Goal: Task Accomplishment & Management: Manage account settings

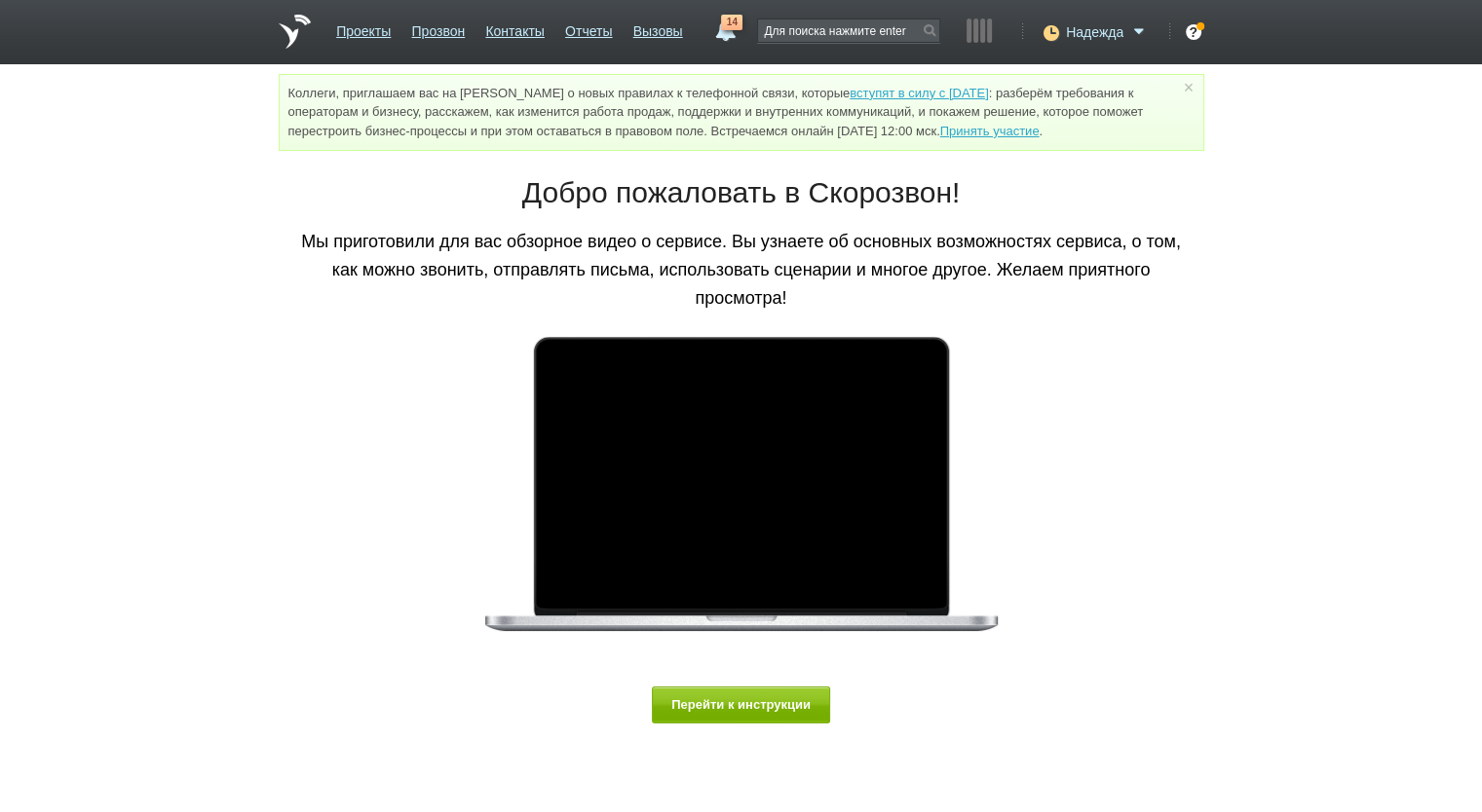
click at [1062, 25] on div "Надежда" at bounding box center [1093, 30] width 114 height 20
click at [1071, 29] on span "Надежда" at bounding box center [1094, 32] width 57 height 20
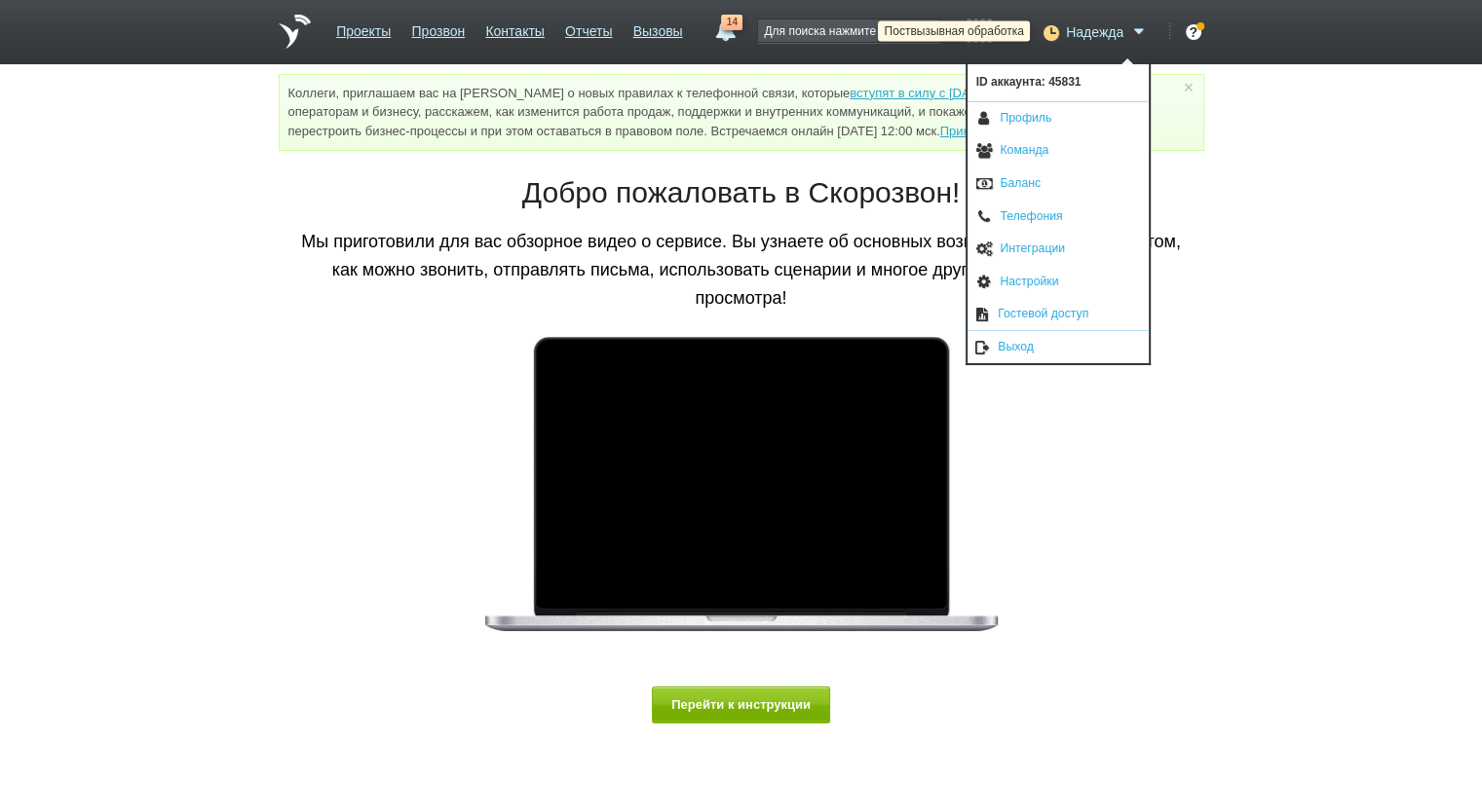
click at [1056, 32] on icon at bounding box center [1049, 32] width 27 height 20
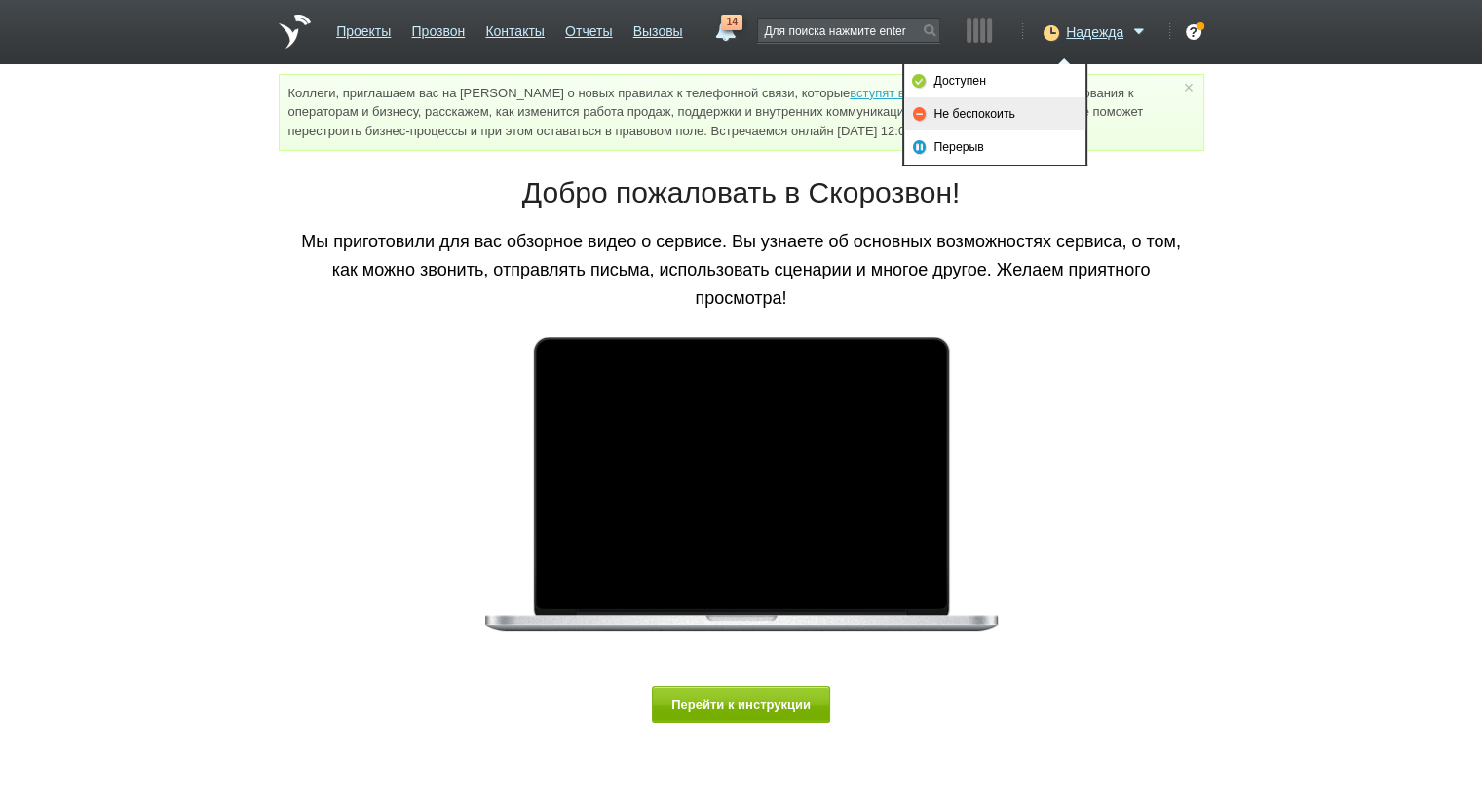
click at [1017, 118] on link "Не беспокоить" at bounding box center [995, 114] width 181 height 33
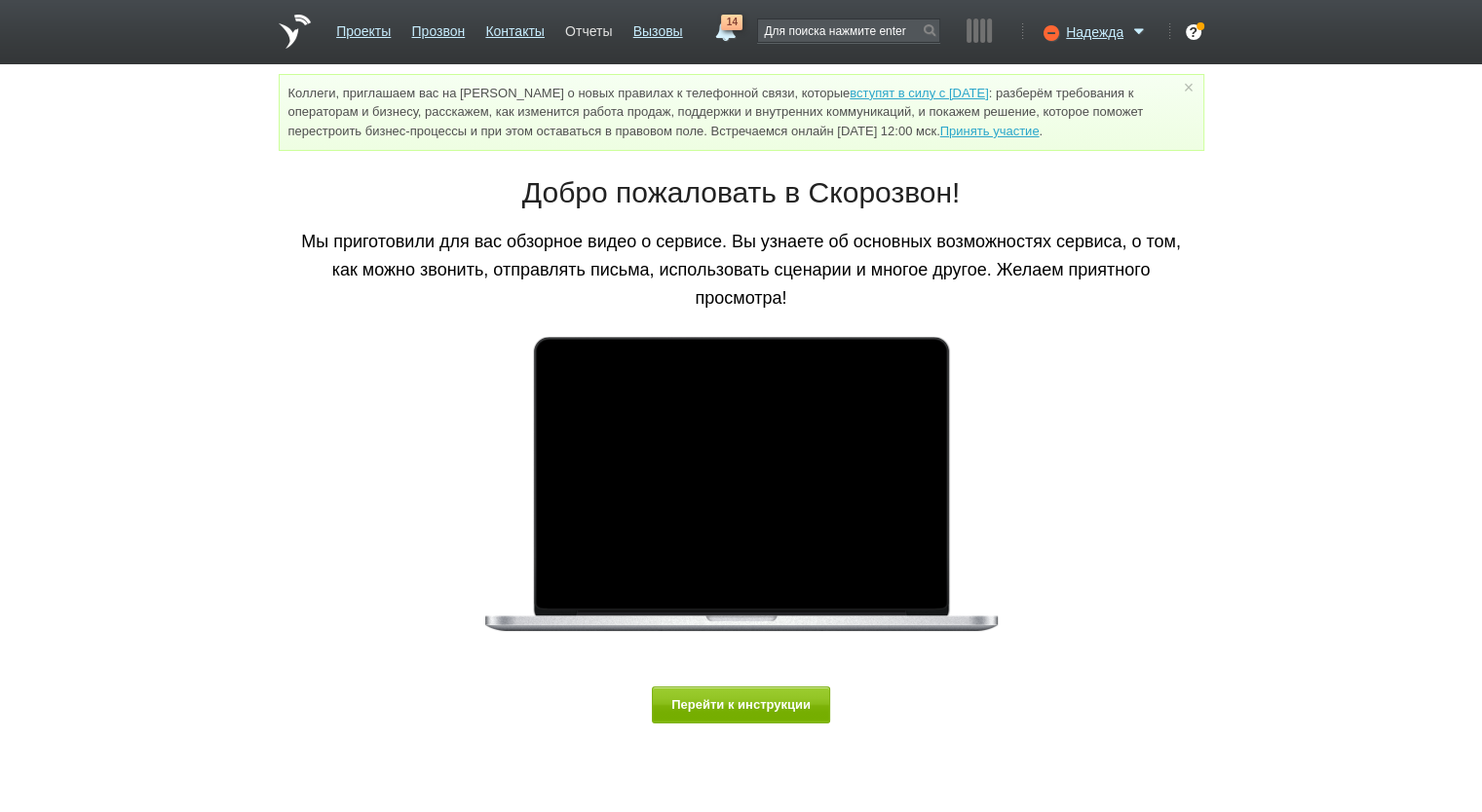
click at [569, 30] on link "Отчеты" at bounding box center [588, 28] width 46 height 29
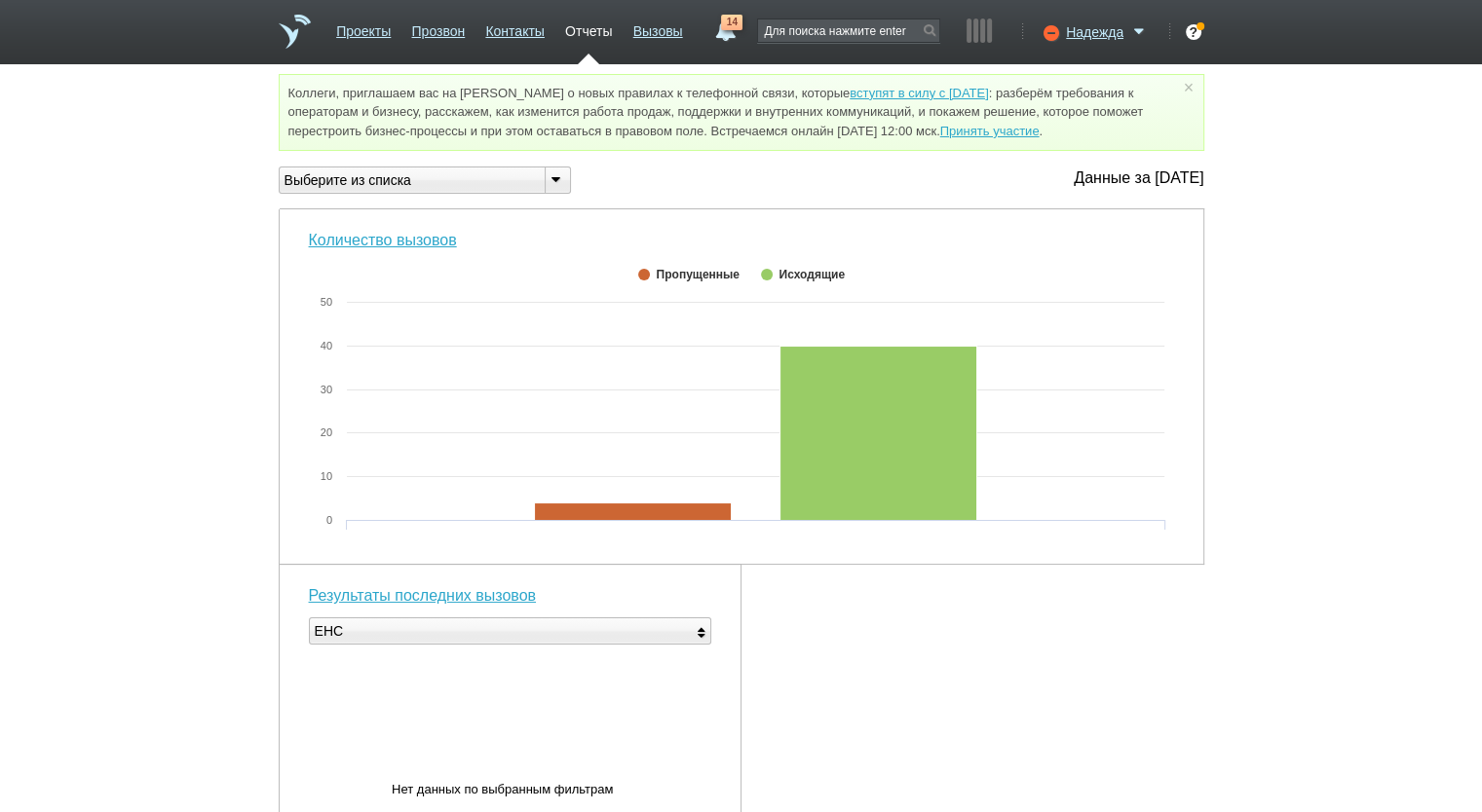
click at [335, 22] on ul "Проекты Прозвон Контакты Отчеты Вызовы" at bounding box center [509, 38] width 367 height 50
click at [336, 23] on link "Проекты" at bounding box center [362, 28] width 54 height 29
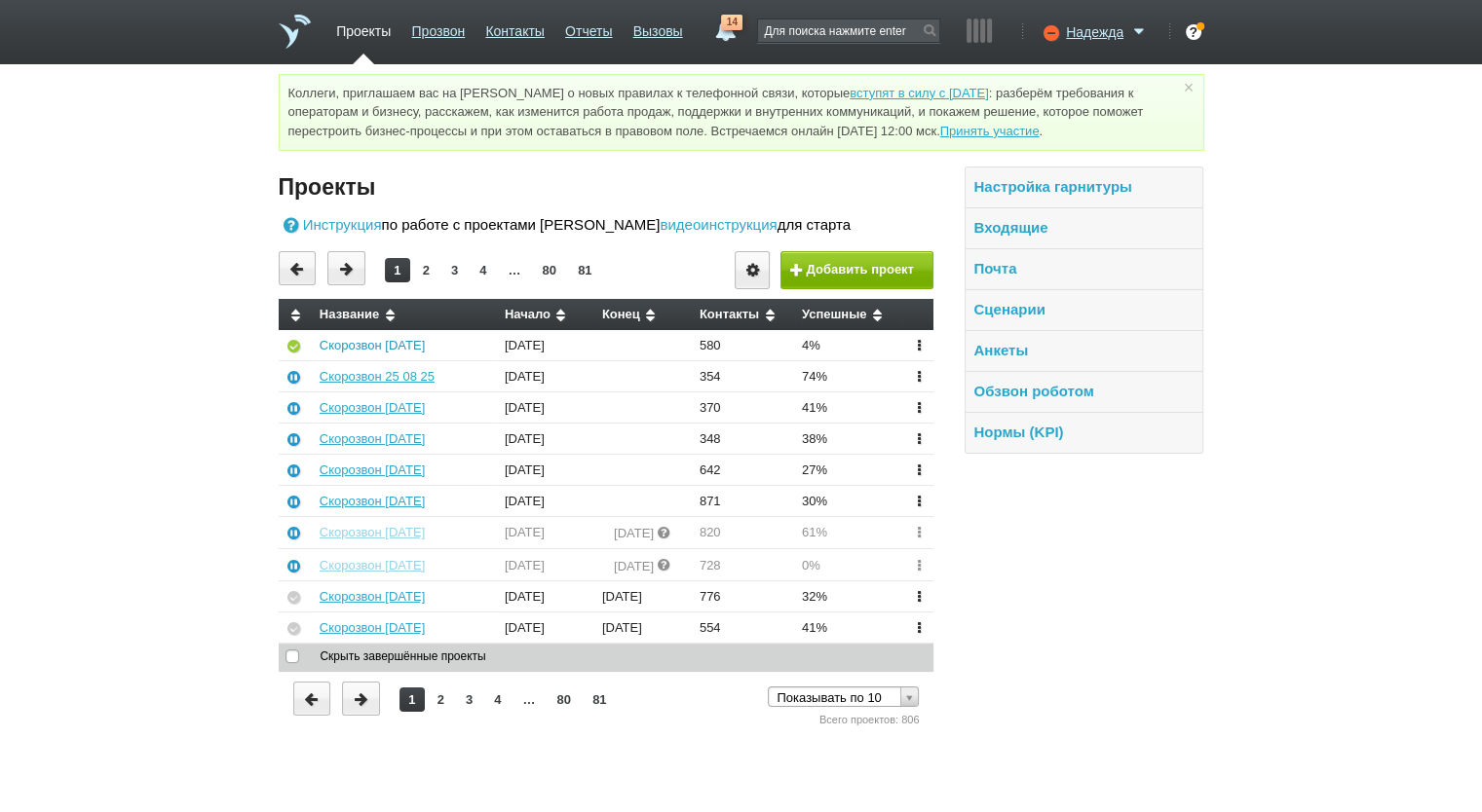
click at [395, 351] on link "Скорозвон [DATE]" at bounding box center [372, 344] width 105 height 15
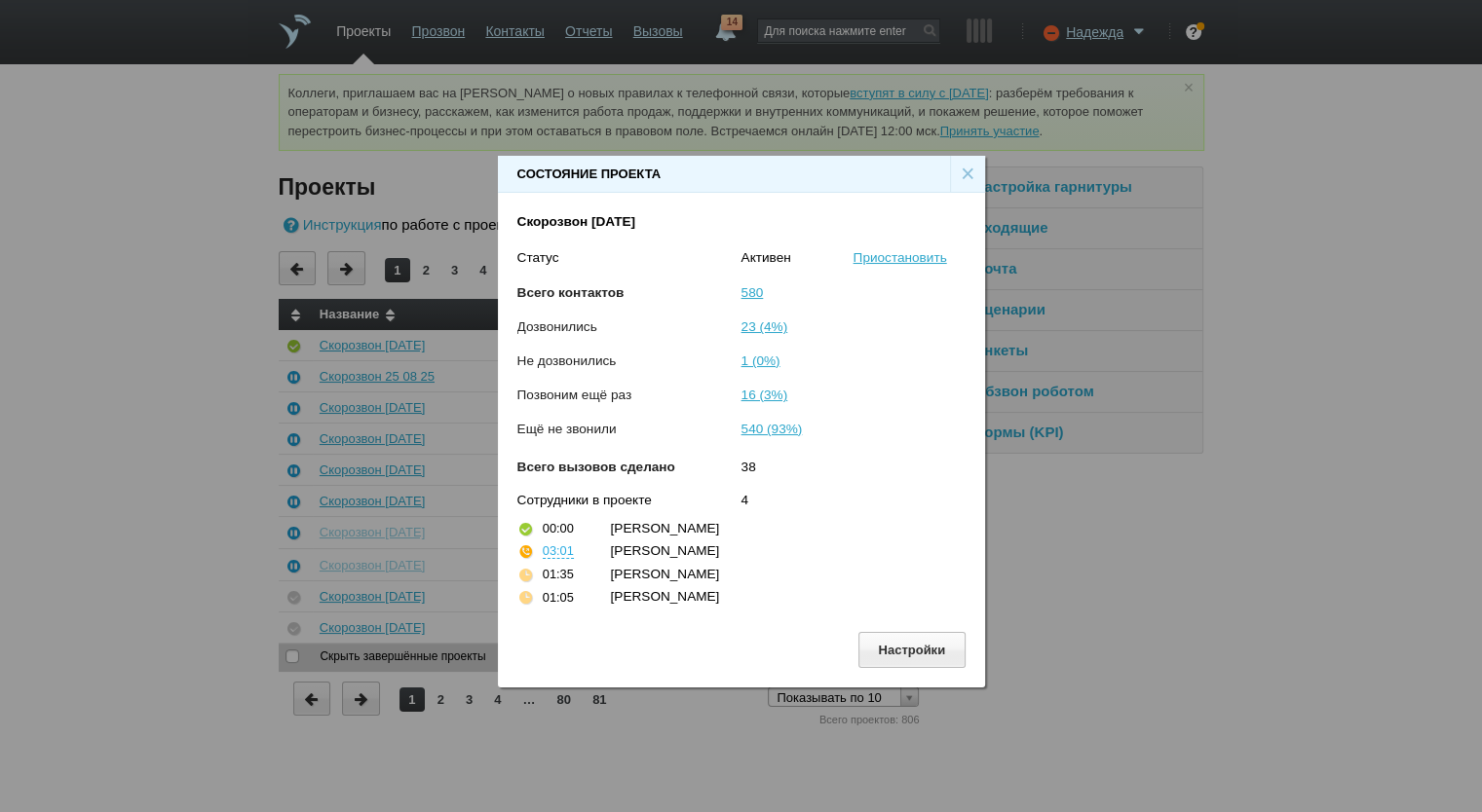
click at [963, 172] on div "×" at bounding box center [968, 174] width 35 height 37
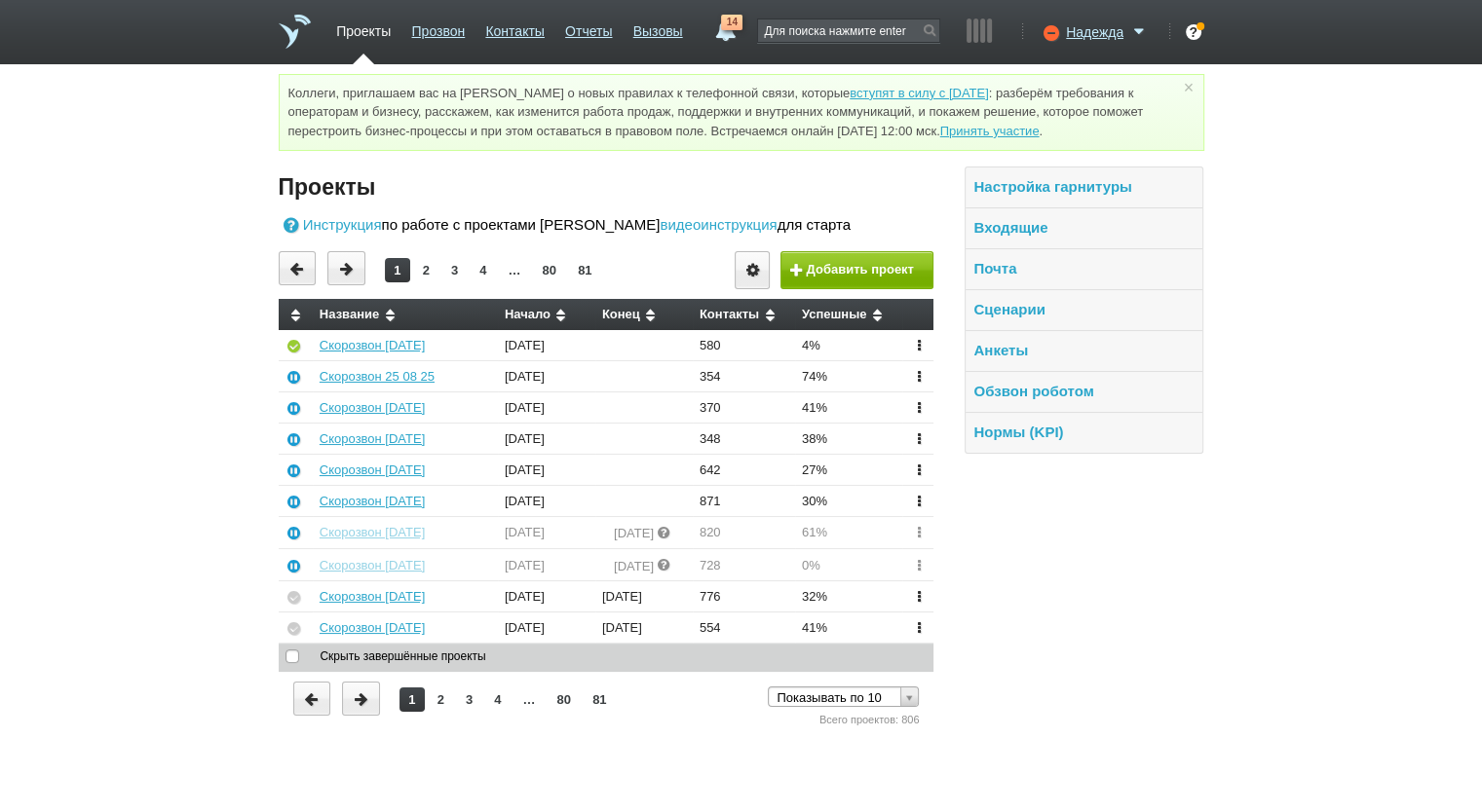
click at [734, 38] on link "14" at bounding box center [725, 27] width 35 height 24
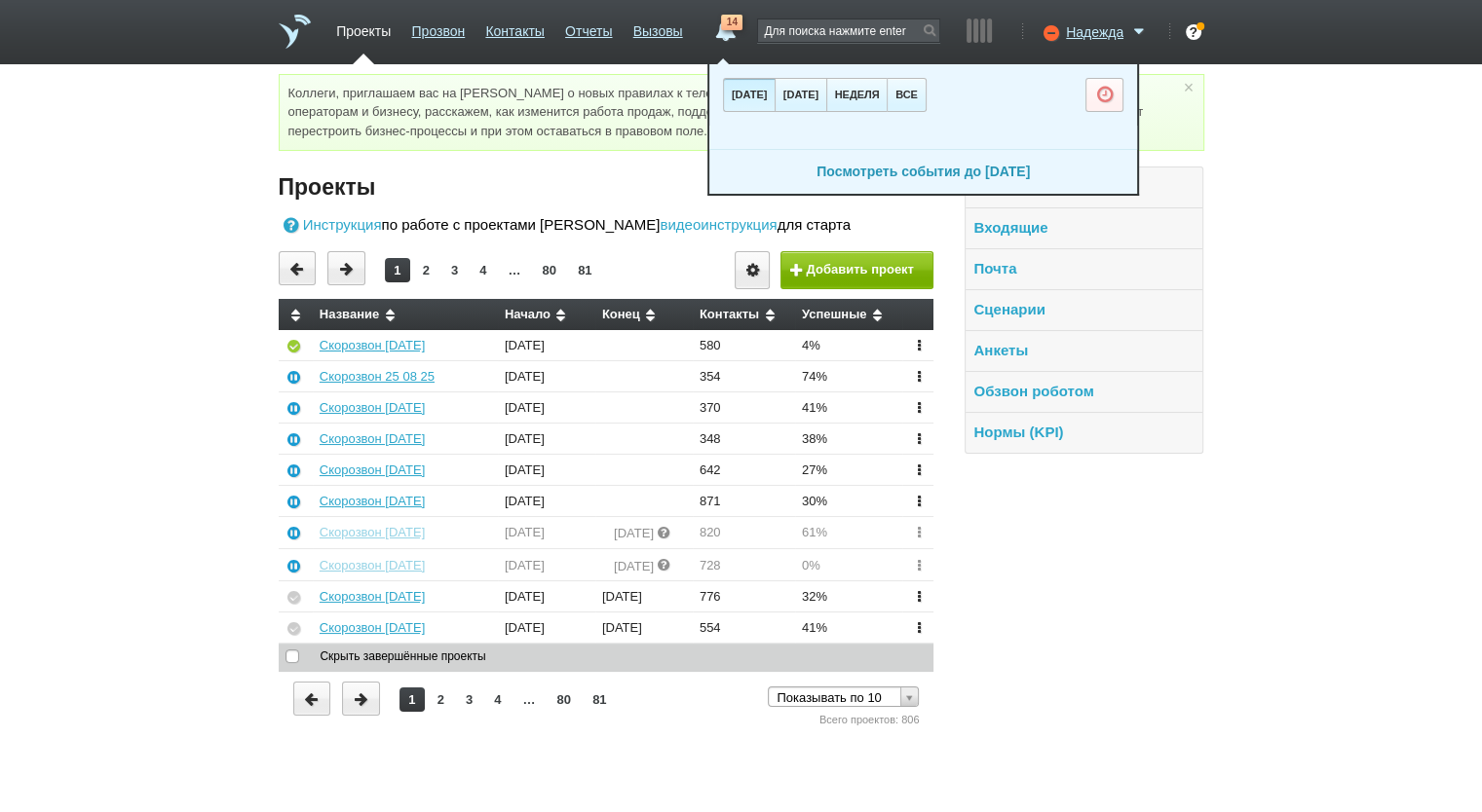
click at [873, 175] on link "Посмотреть события до [DATE]" at bounding box center [923, 171] width 214 height 16
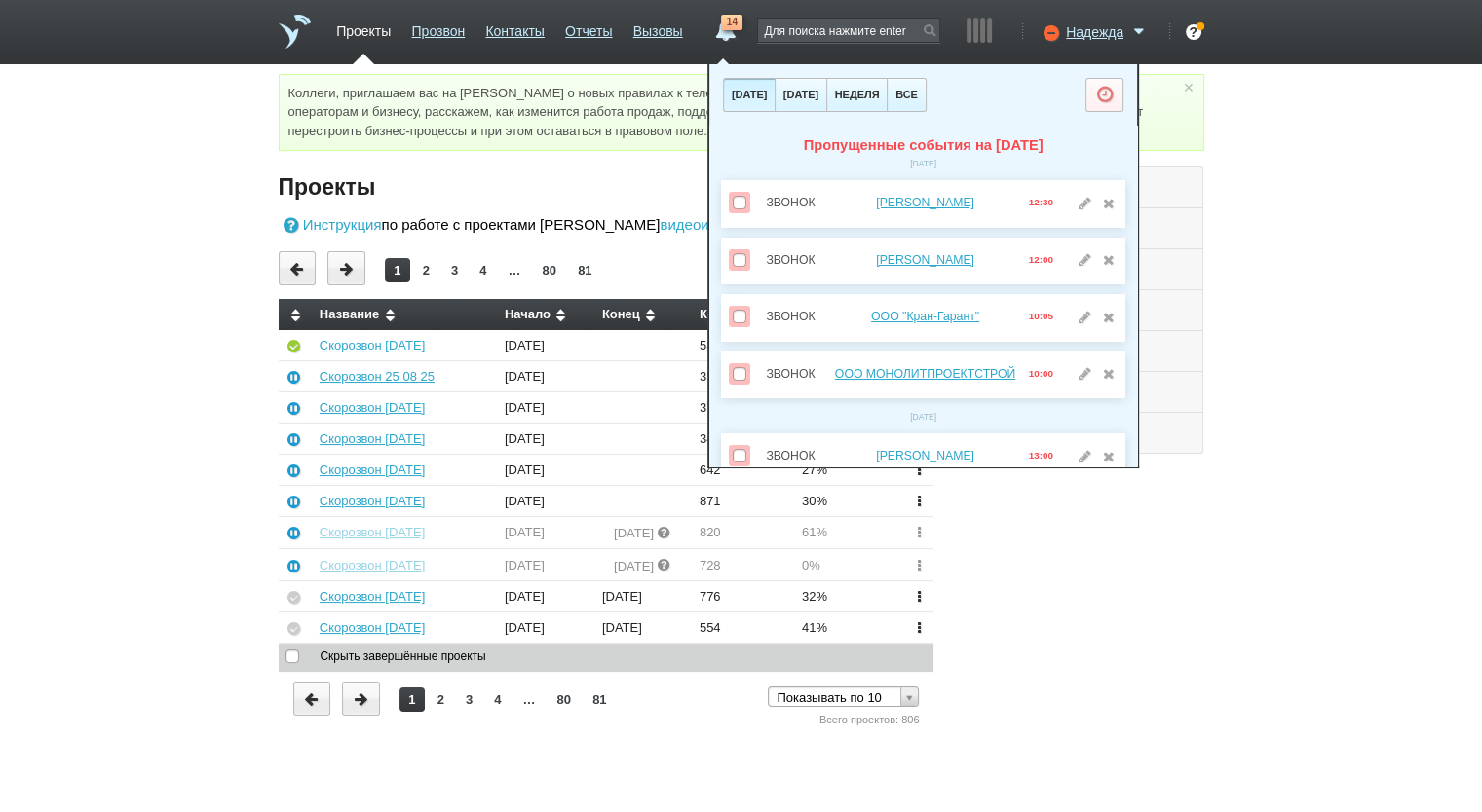
click at [1283, 281] on div "Коллеги, приглашаем вас на [PERSON_NAME] о новых правилах к телефонной связи, к…" at bounding box center [741, 402] width 1482 height 656
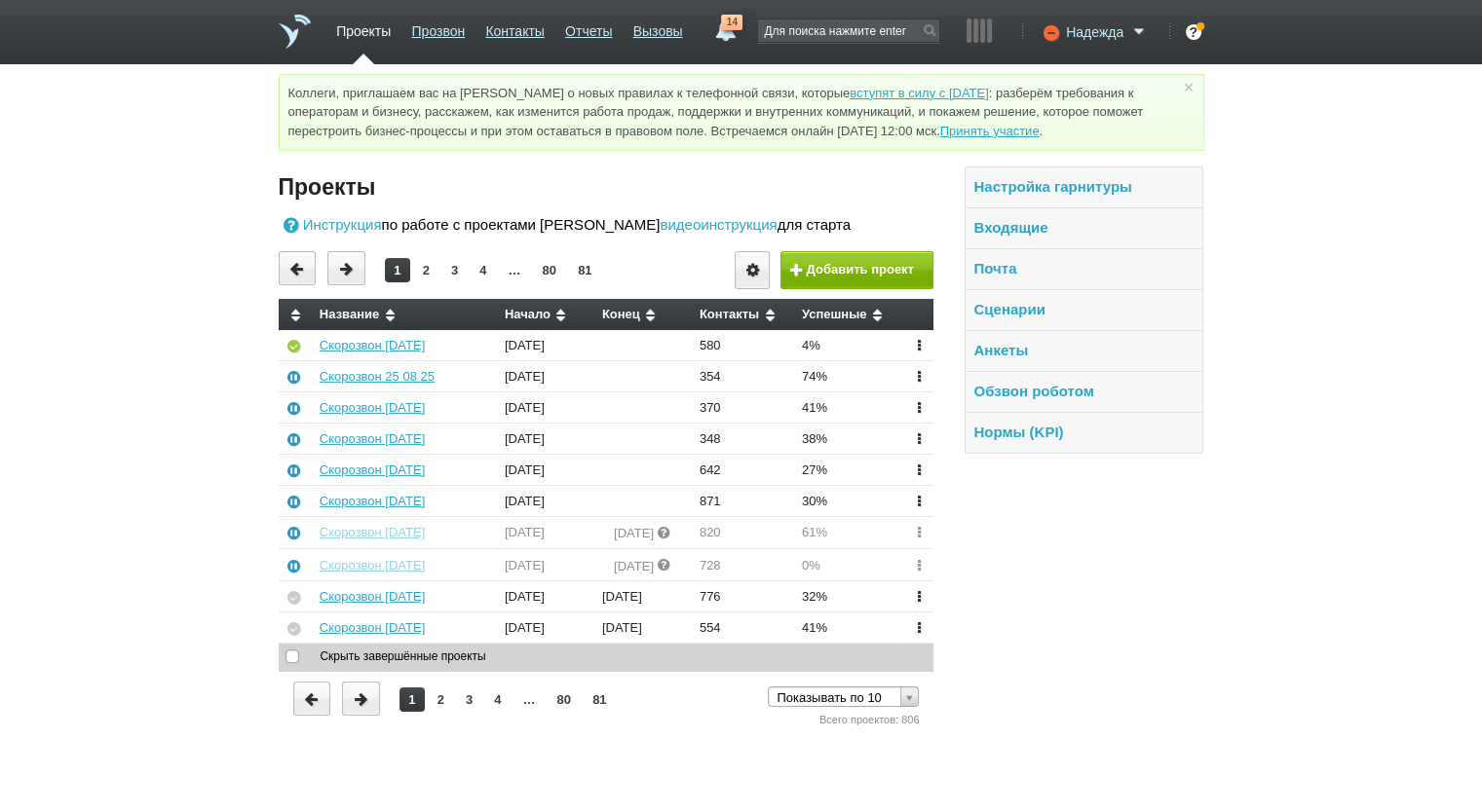
click at [1098, 26] on span "Надежда" at bounding box center [1094, 32] width 57 height 20
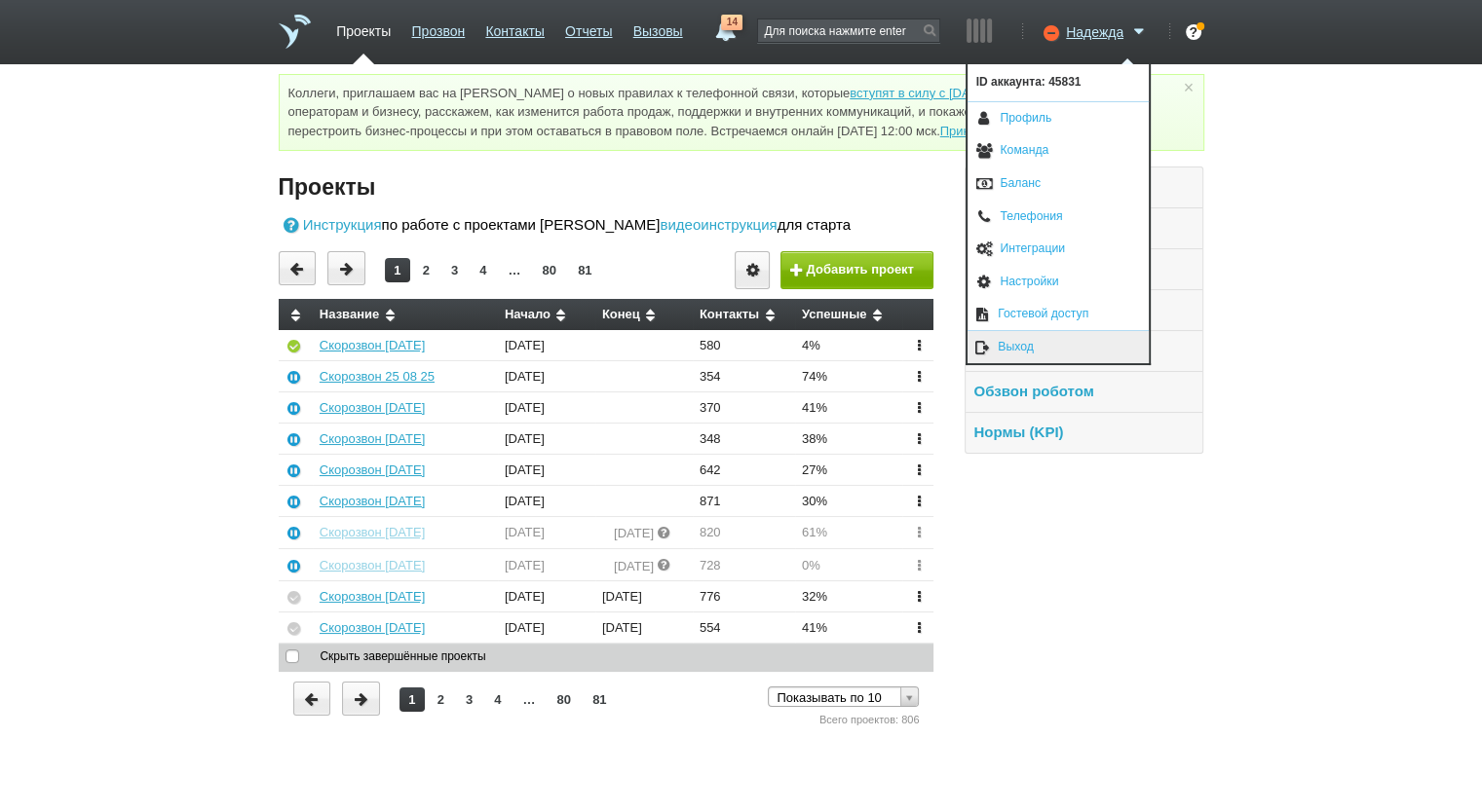
click at [1045, 351] on link "Выход" at bounding box center [1058, 346] width 181 height 32
